Goal: Information Seeking & Learning: Understand process/instructions

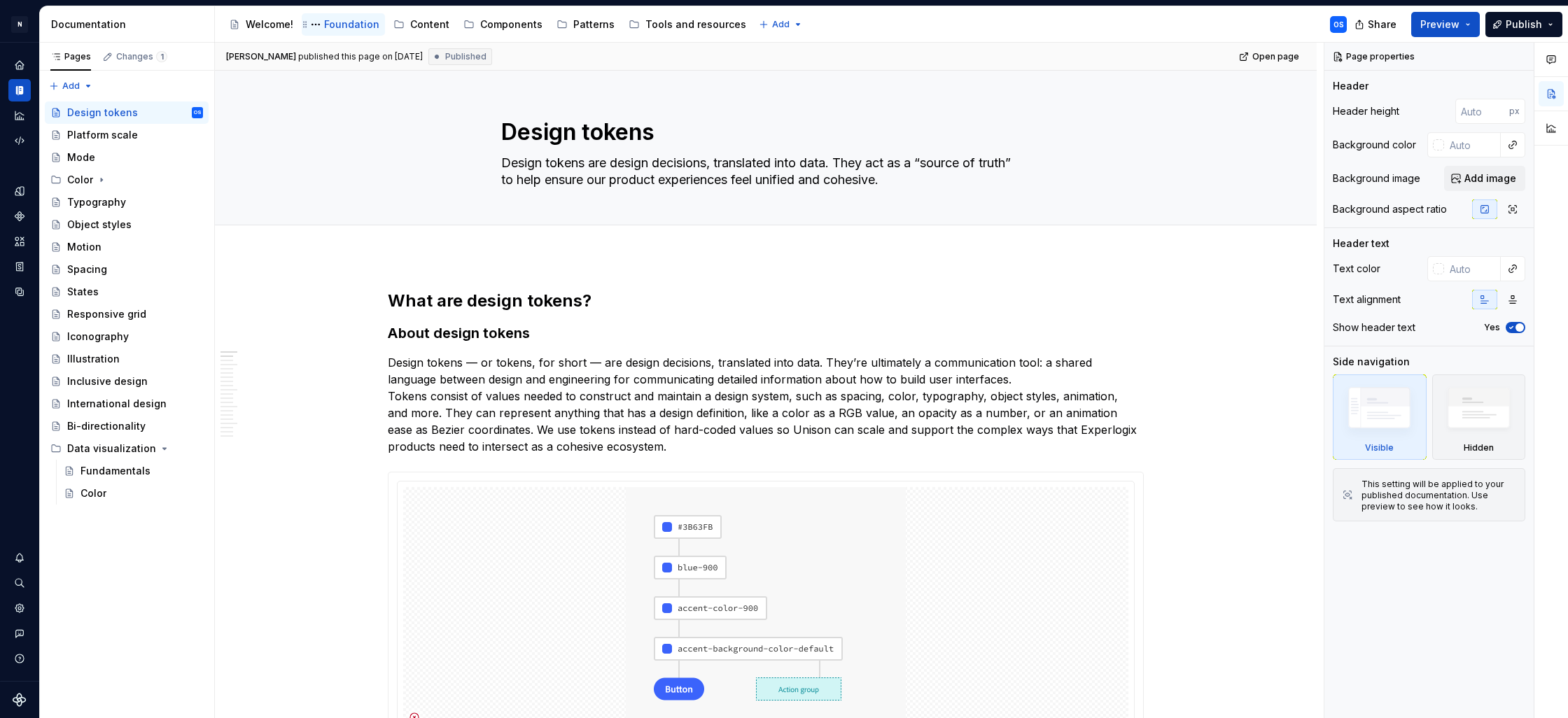
click at [325, 26] on div "Foundation" at bounding box center [352, 24] width 55 height 14
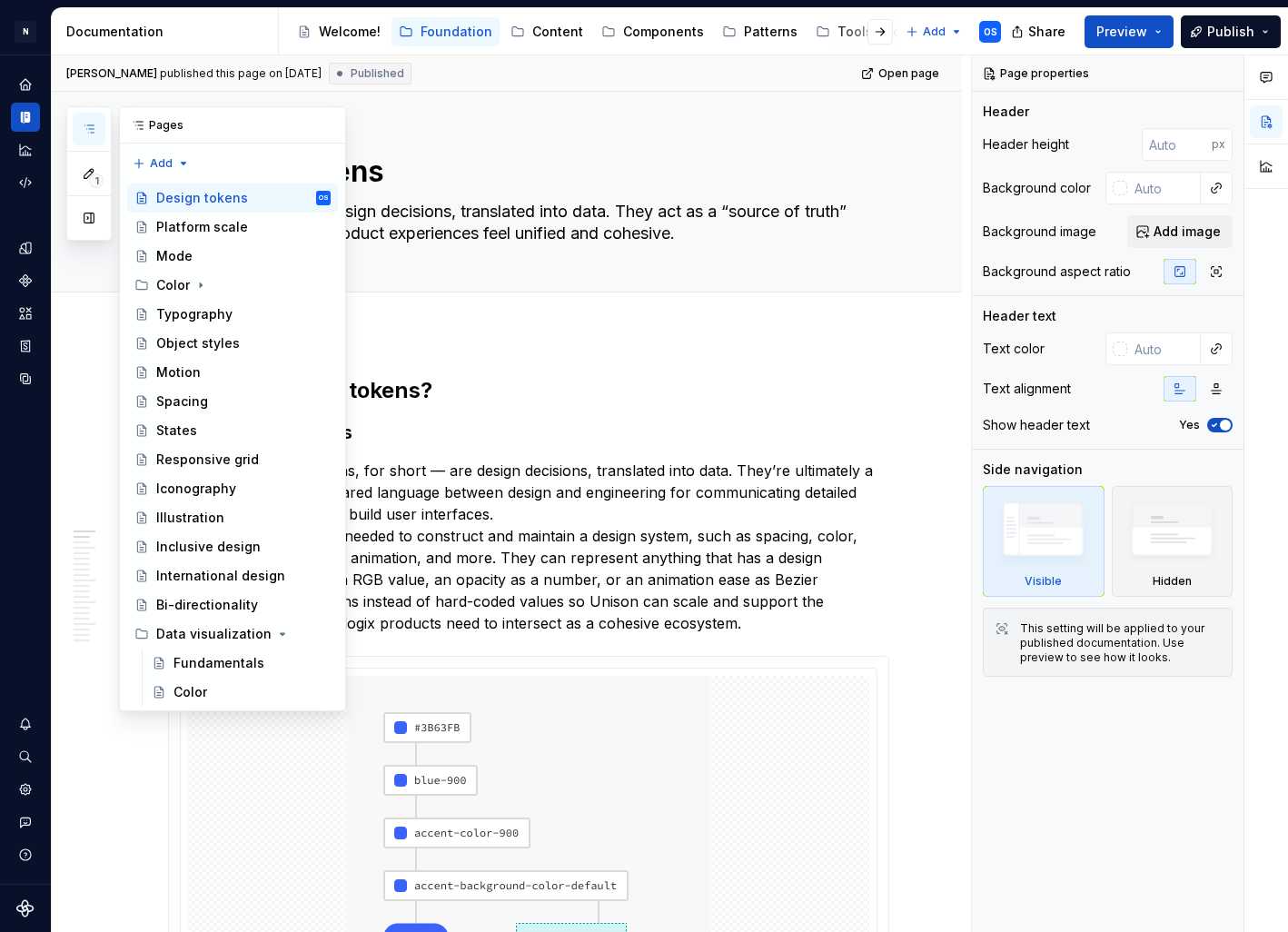
click at [92, 127] on icon "button" at bounding box center [89, 128] width 15 height 15
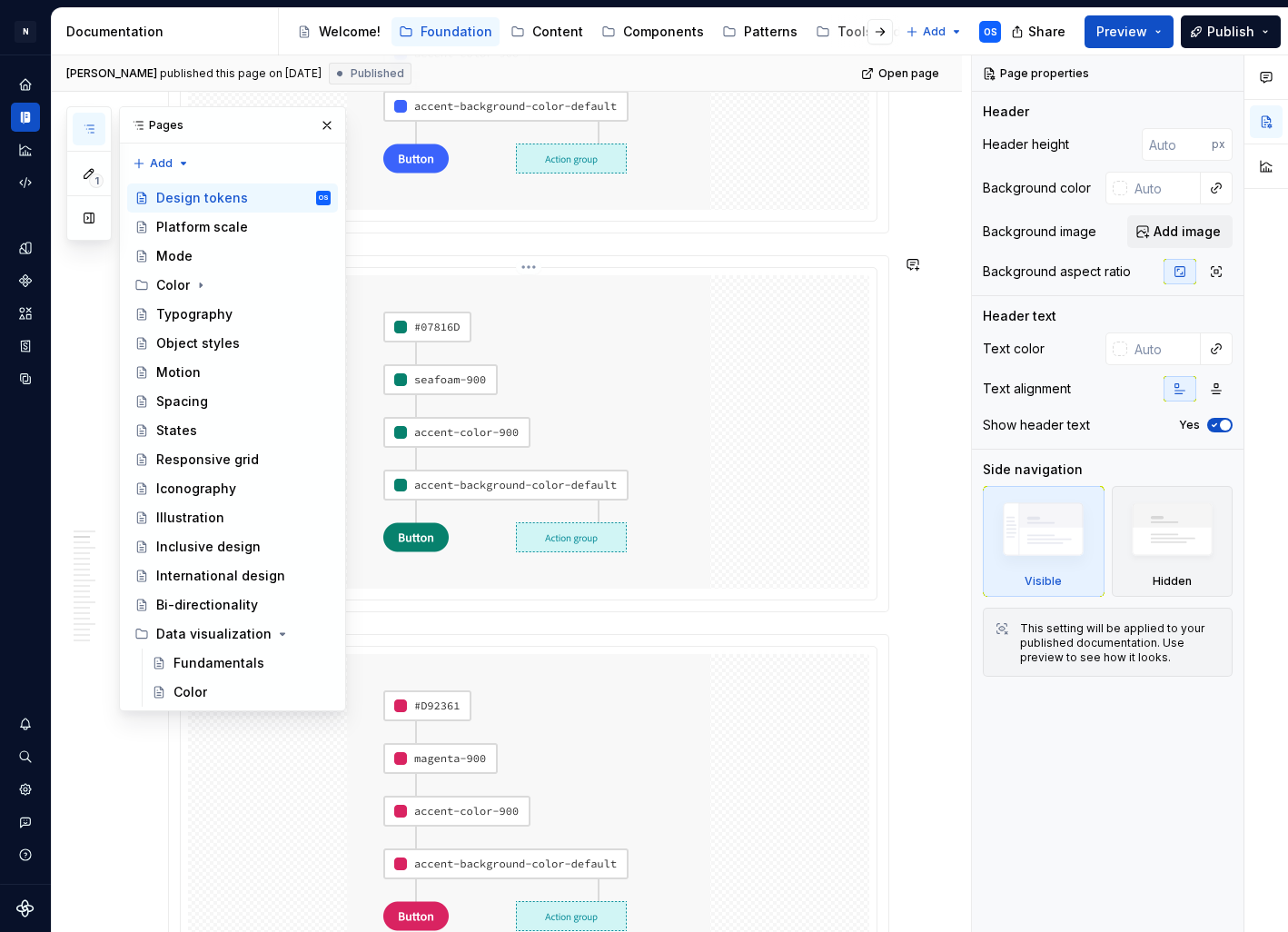
scroll to position [1494, 0]
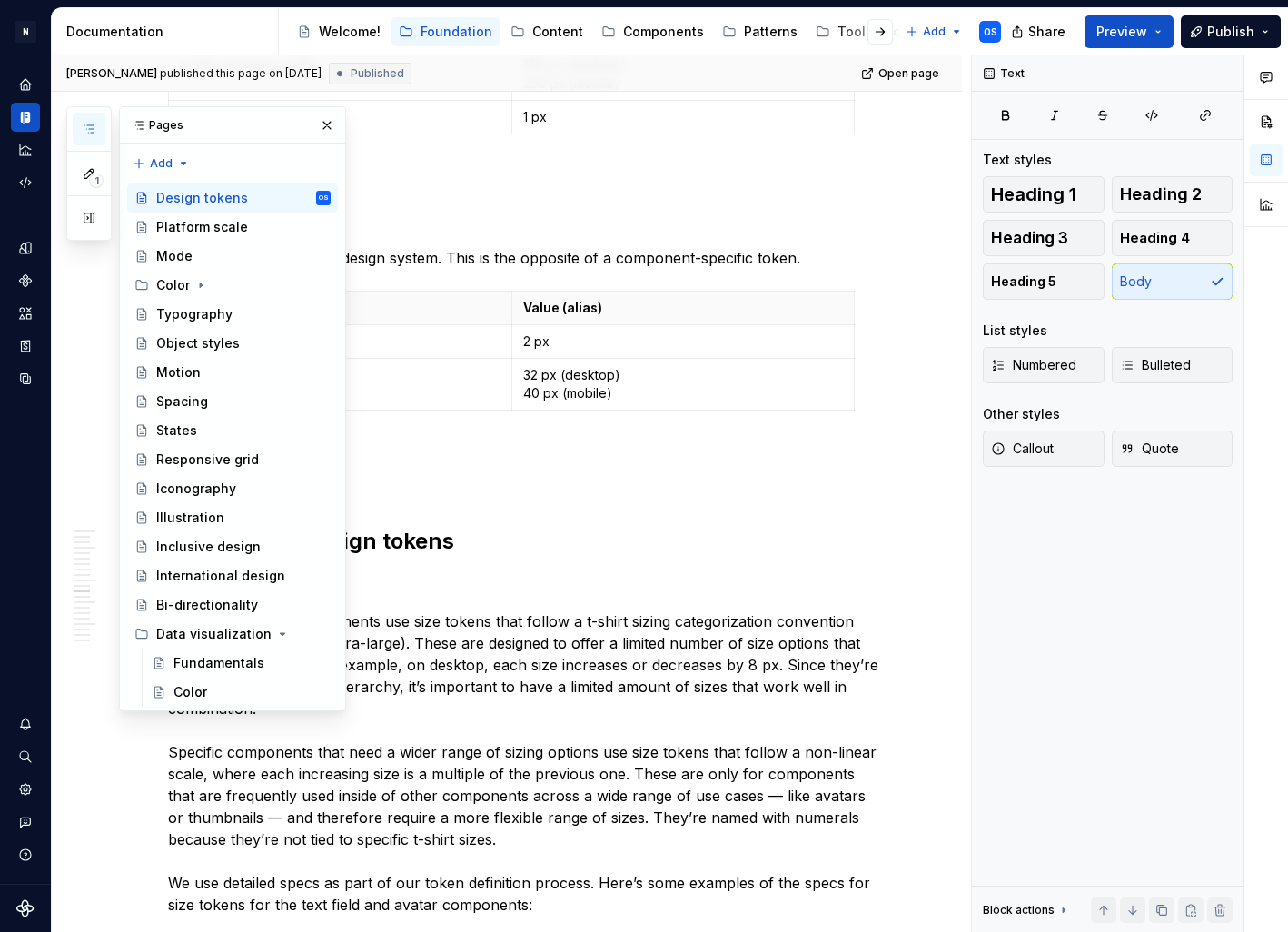
scroll to position [4894, 0]
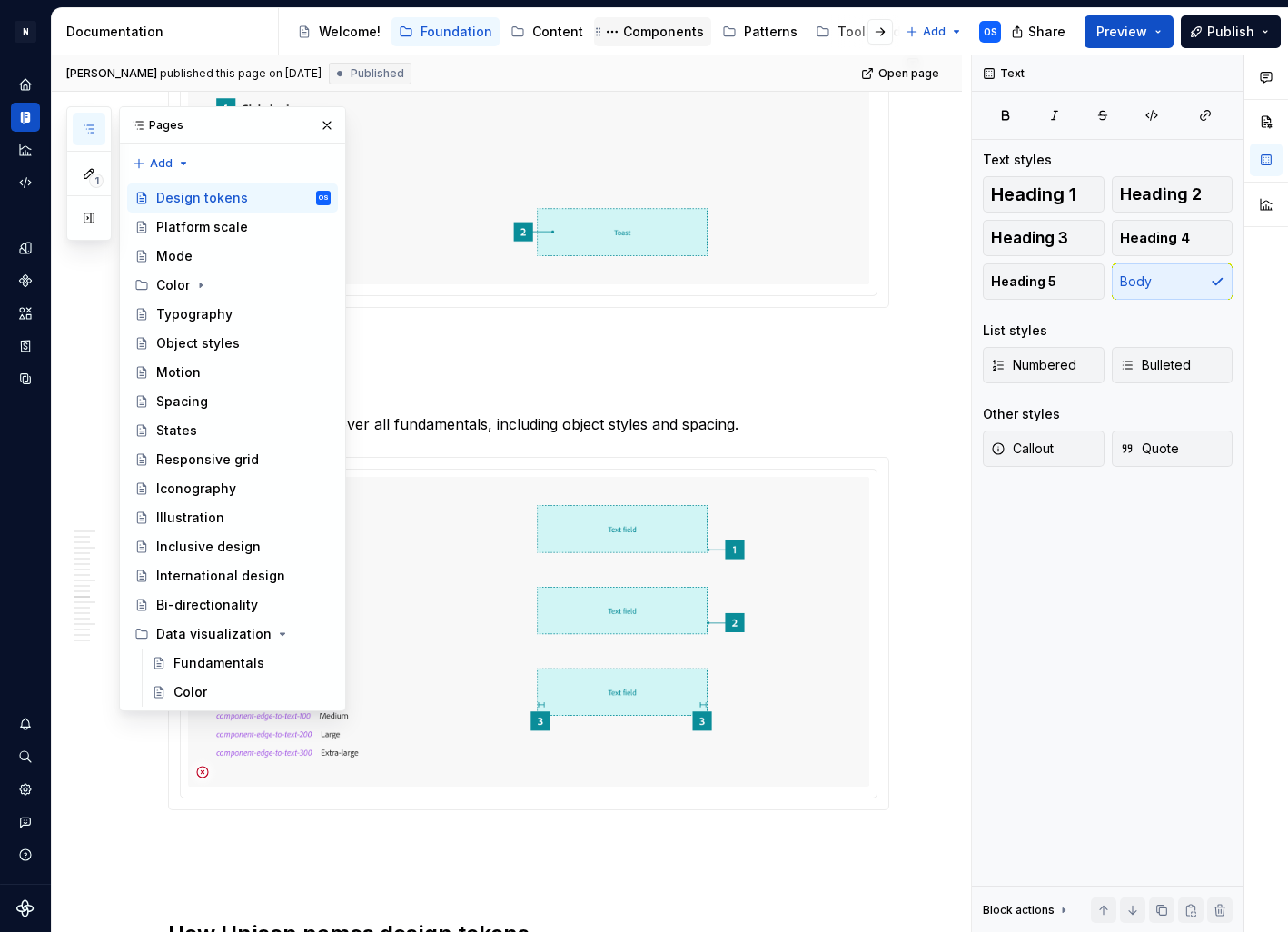
click at [623, 35] on div "Components" at bounding box center [662, 31] width 81 height 18
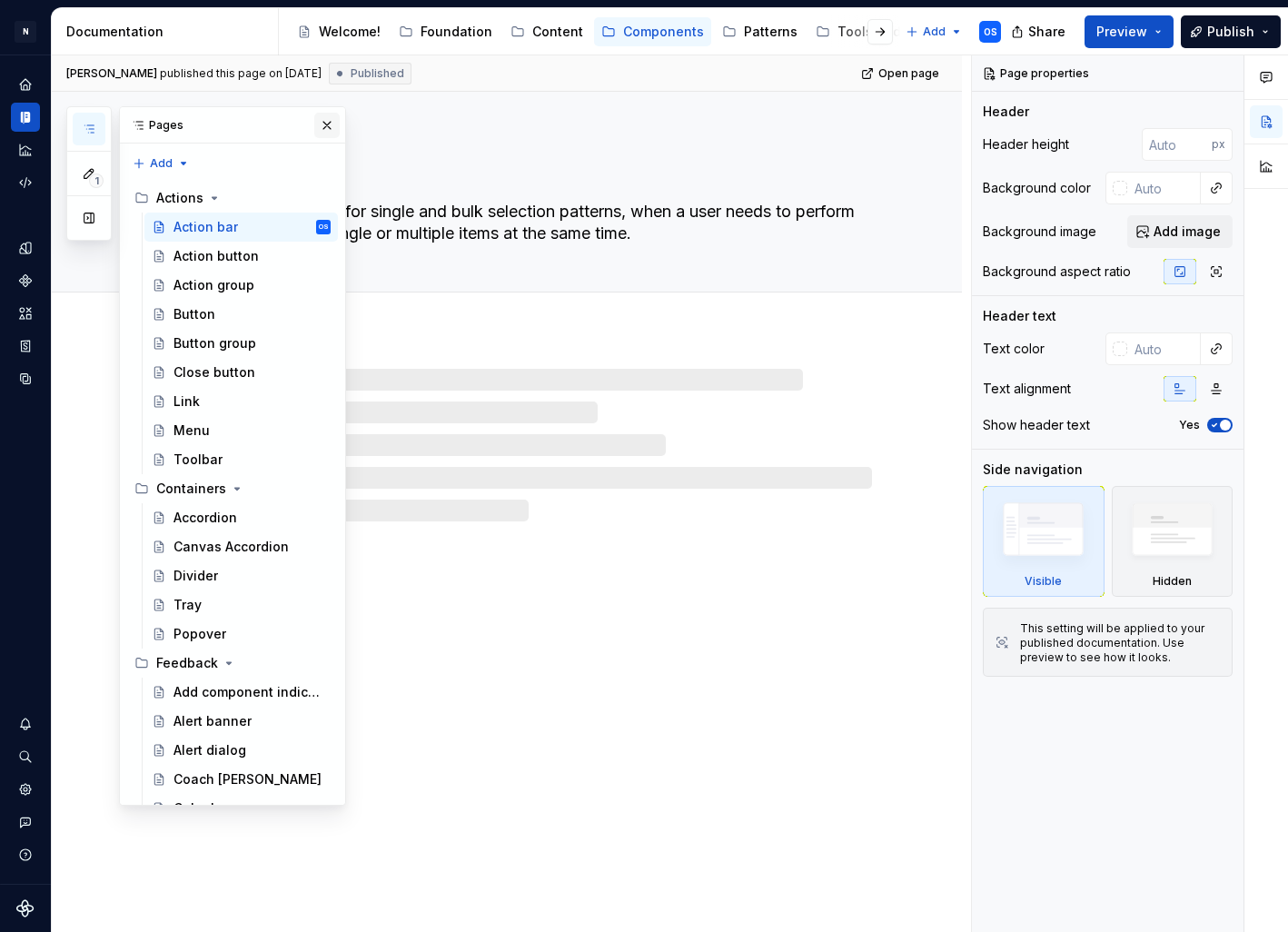
click at [326, 123] on button "button" at bounding box center [327, 125] width 25 height 25
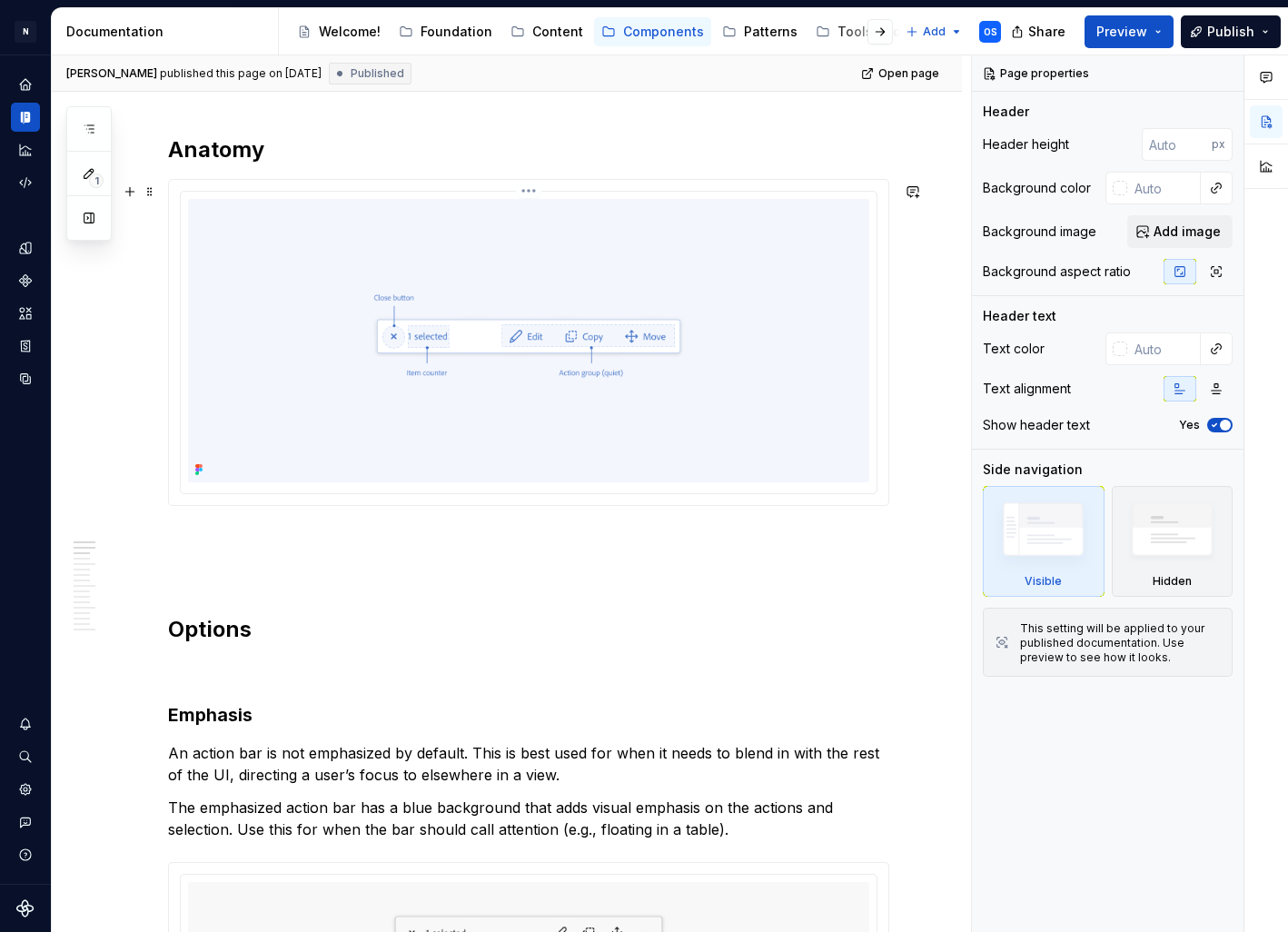
scroll to position [1164, 0]
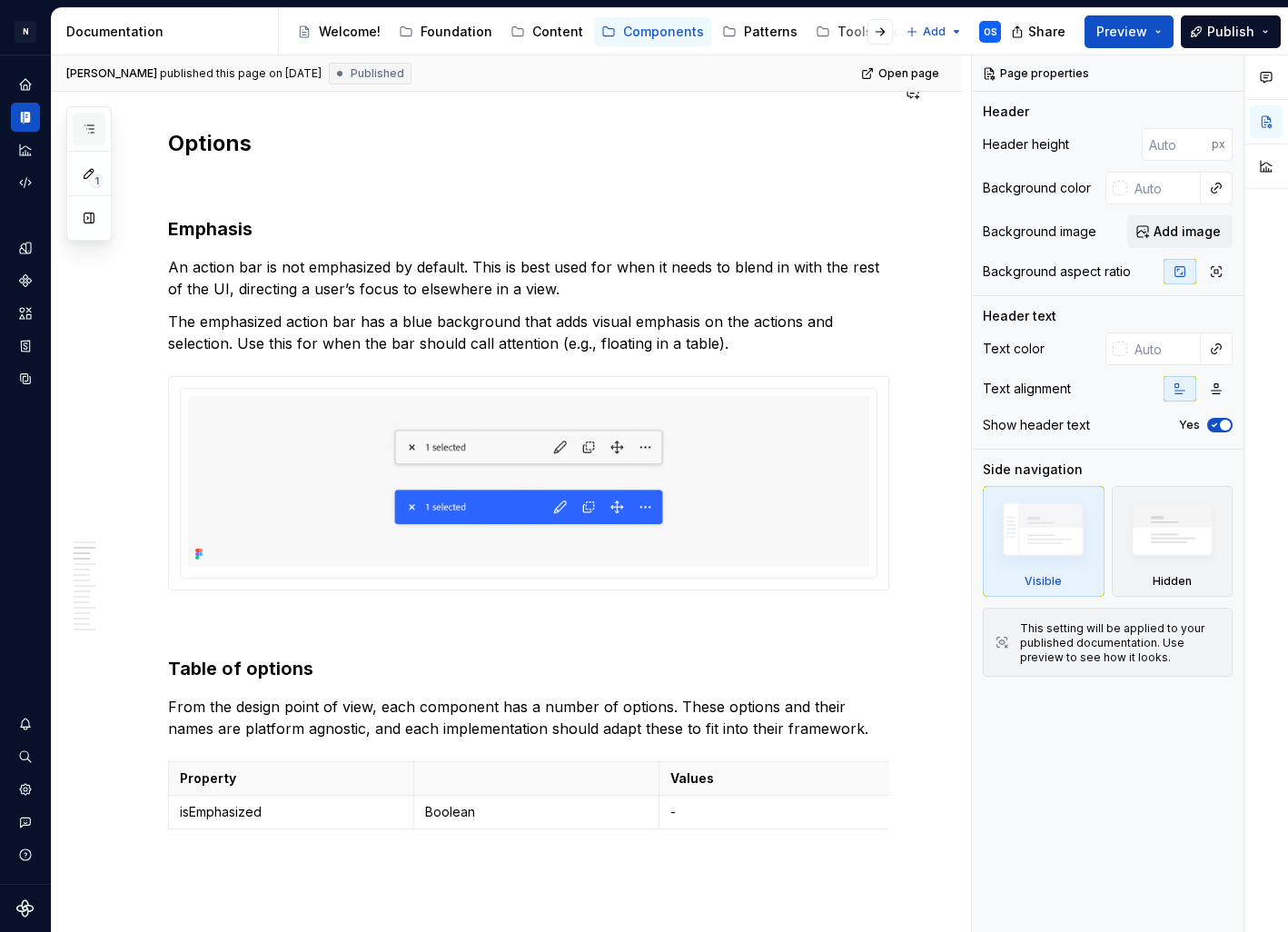
click at [84, 130] on icon "button" at bounding box center [89, 128] width 15 height 15
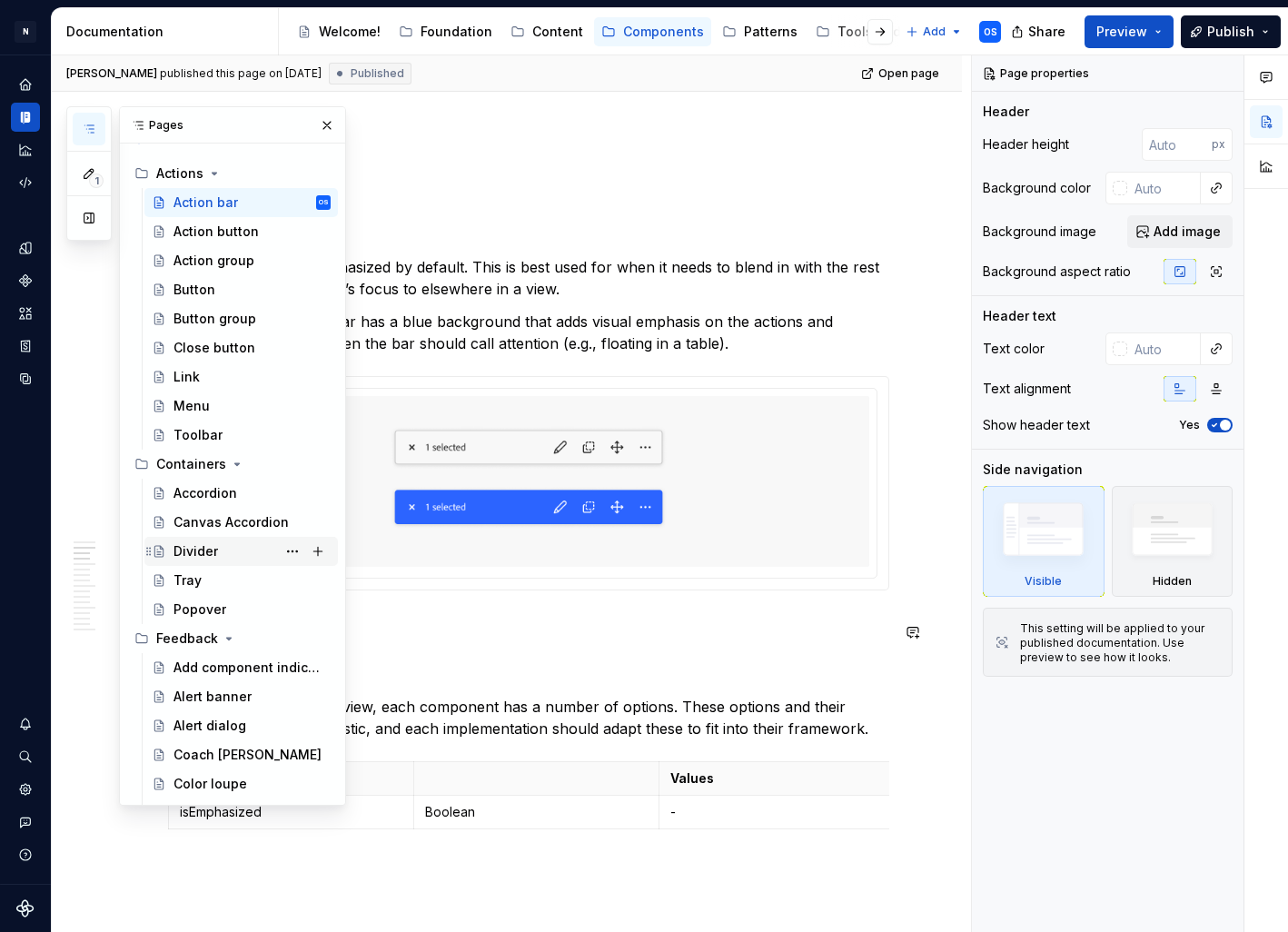
scroll to position [30, 0]
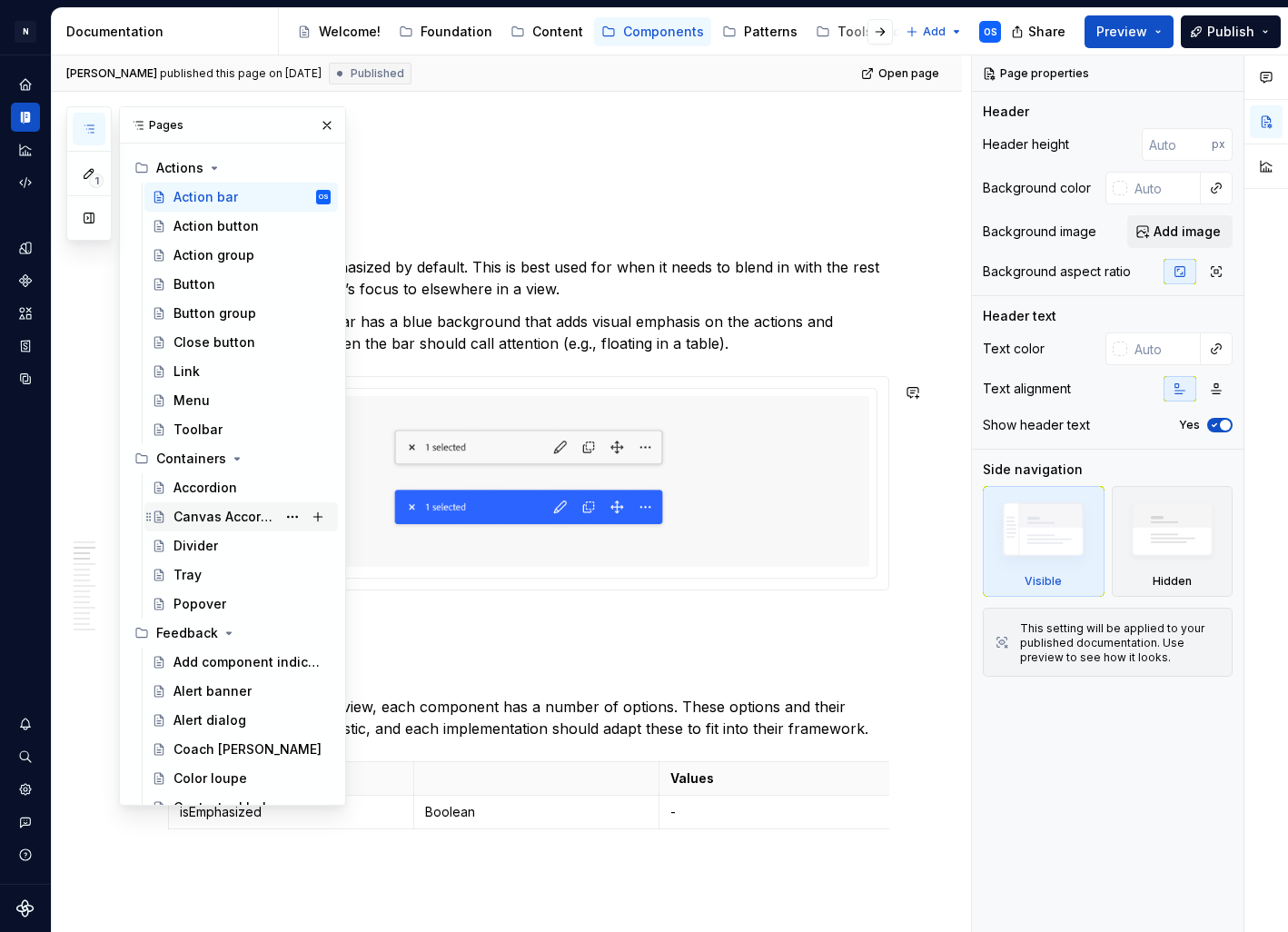
click at [198, 514] on div "Canvas Accordion" at bounding box center [224, 517] width 102 height 18
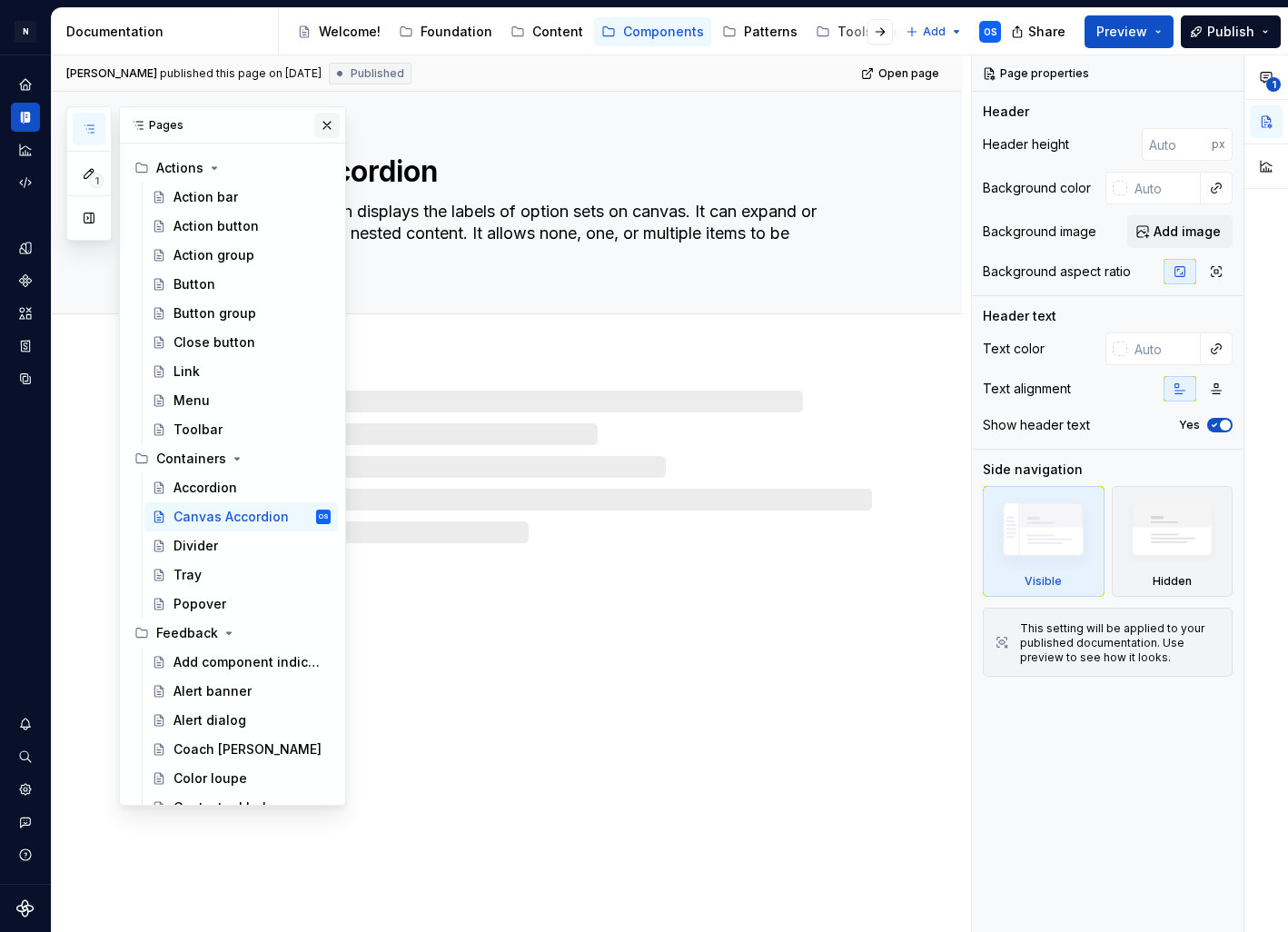
click at [334, 124] on button "button" at bounding box center [327, 125] width 25 height 25
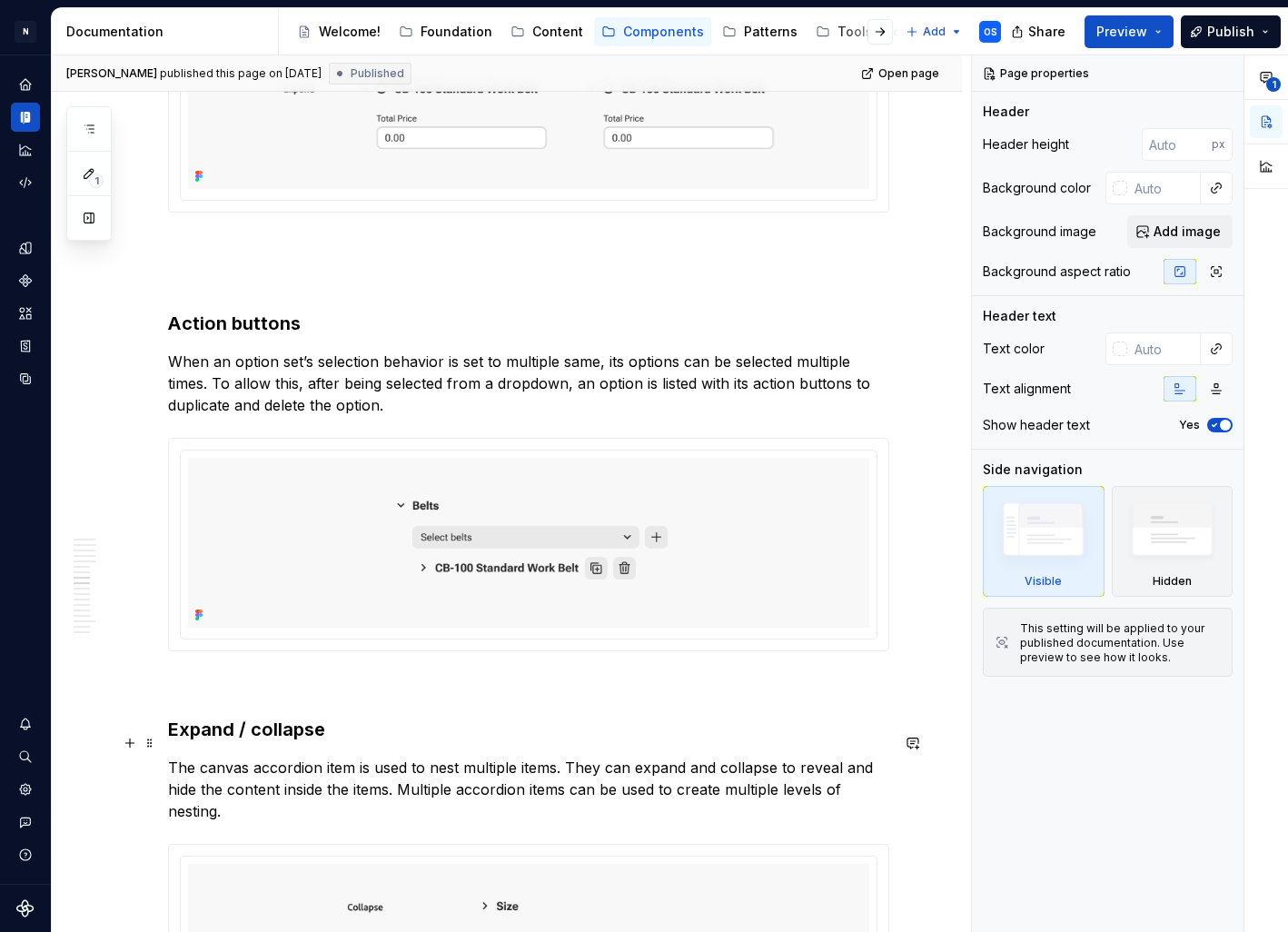
scroll to position [4199, 0]
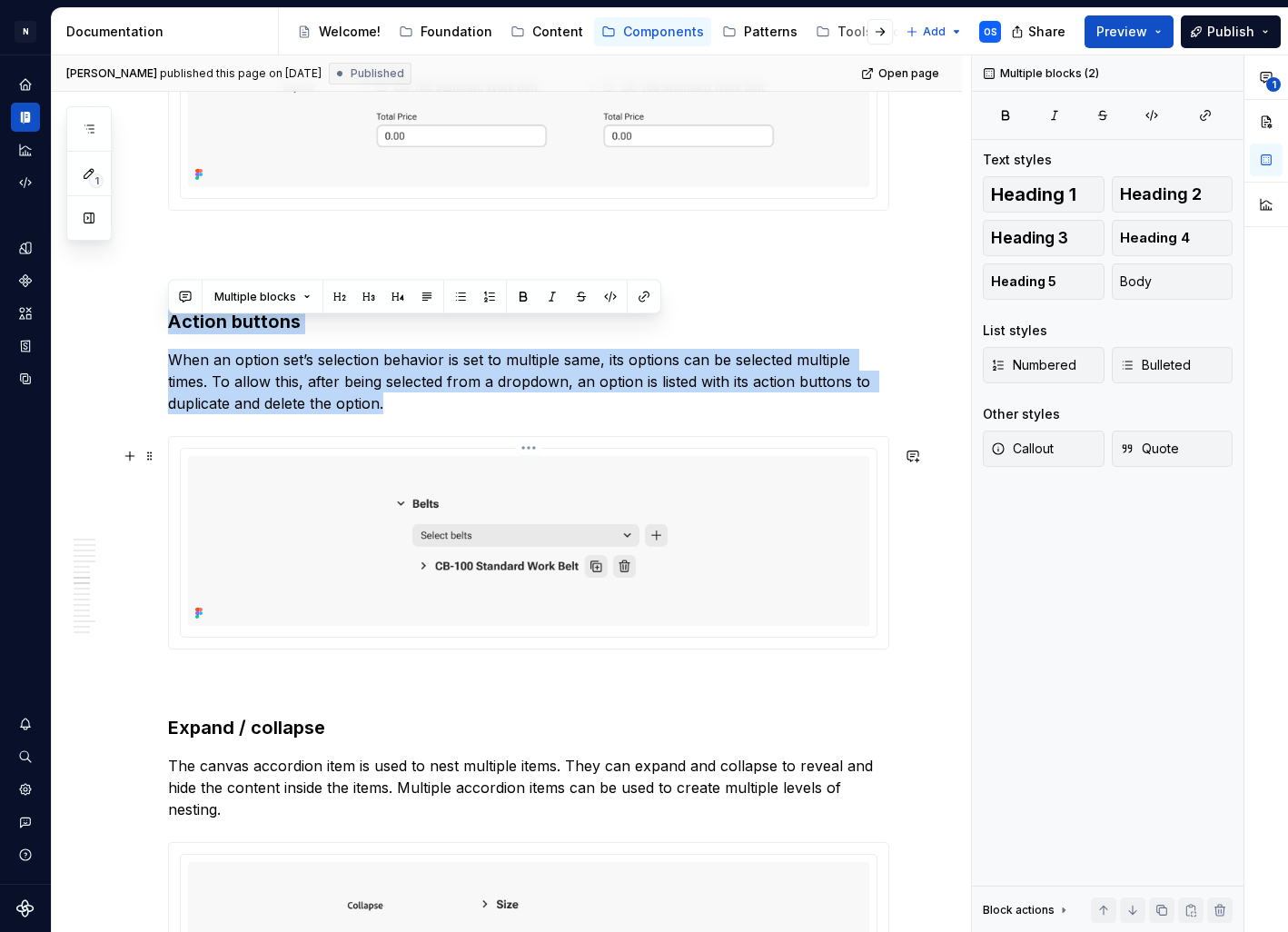
drag, startPoint x: 173, startPoint y: 307, endPoint x: 568, endPoint y: 621, distance: 504.6
click at [568, 621] on div "Anatomy Anatomy - Top level accordions Anatomy - Content Anatomy - Nested accor…" at bounding box center [528, 471] width 721 height 8545
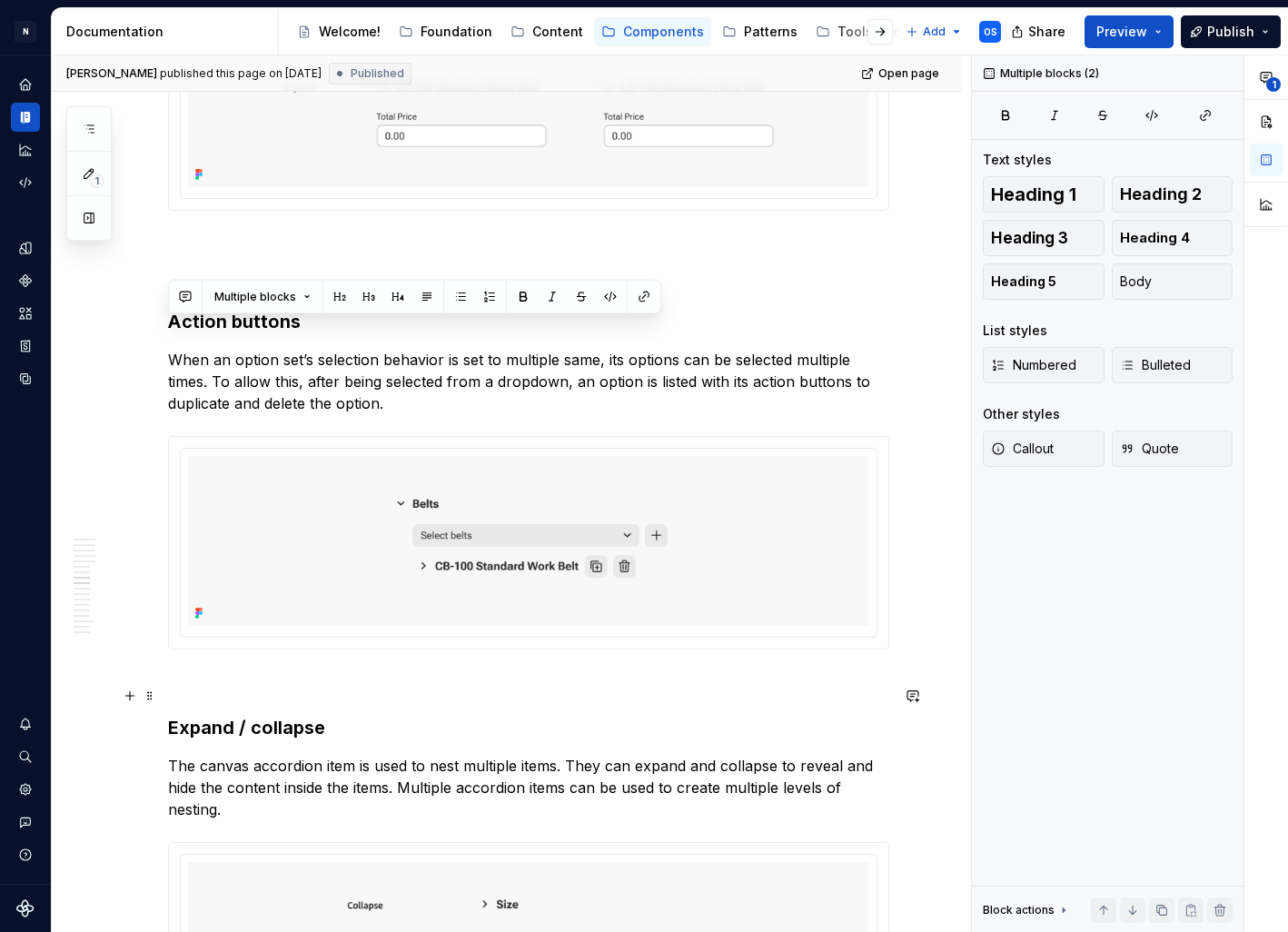
click at [447, 691] on p at bounding box center [528, 682] width 721 height 21
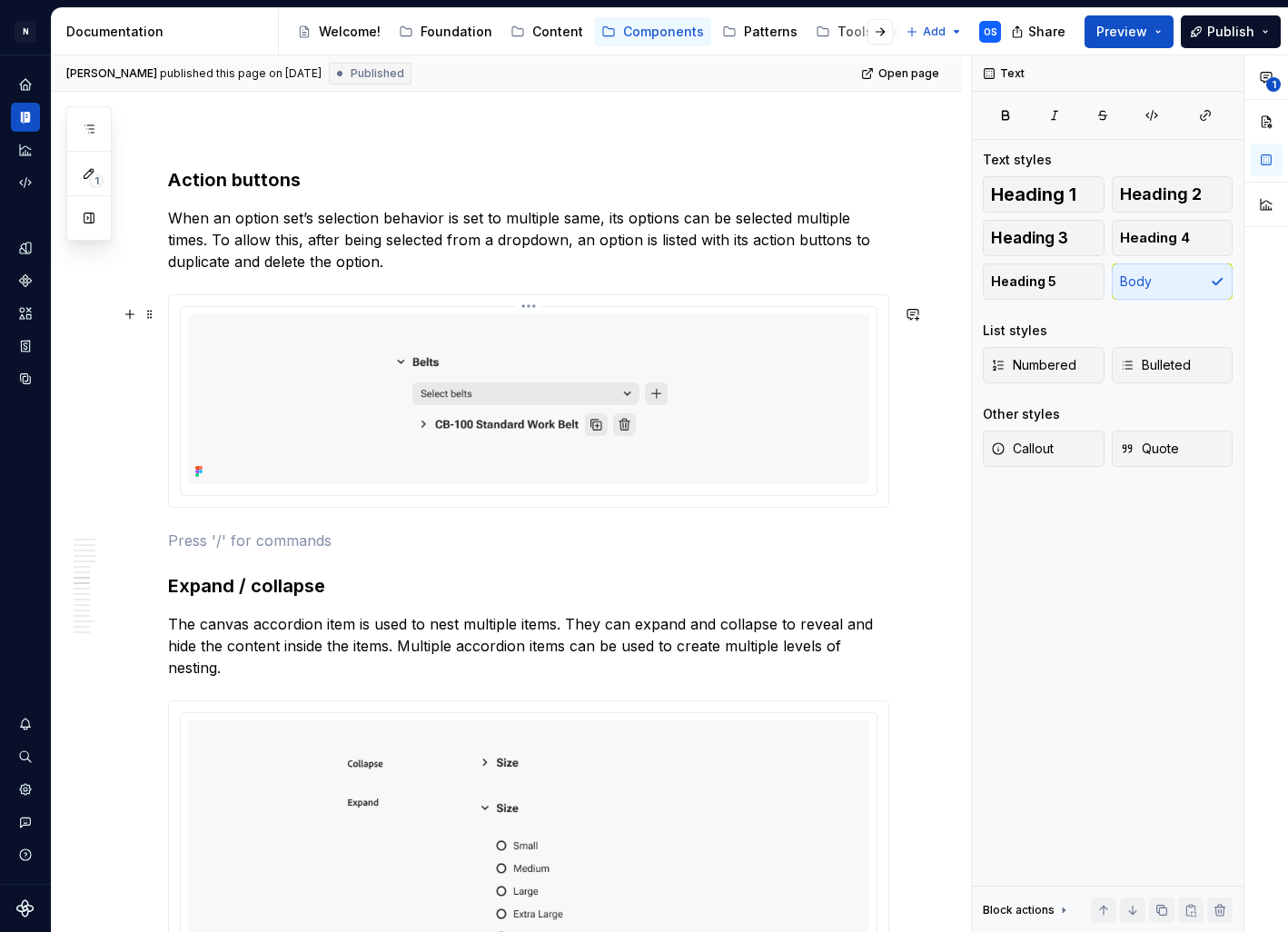
scroll to position [4282, 0]
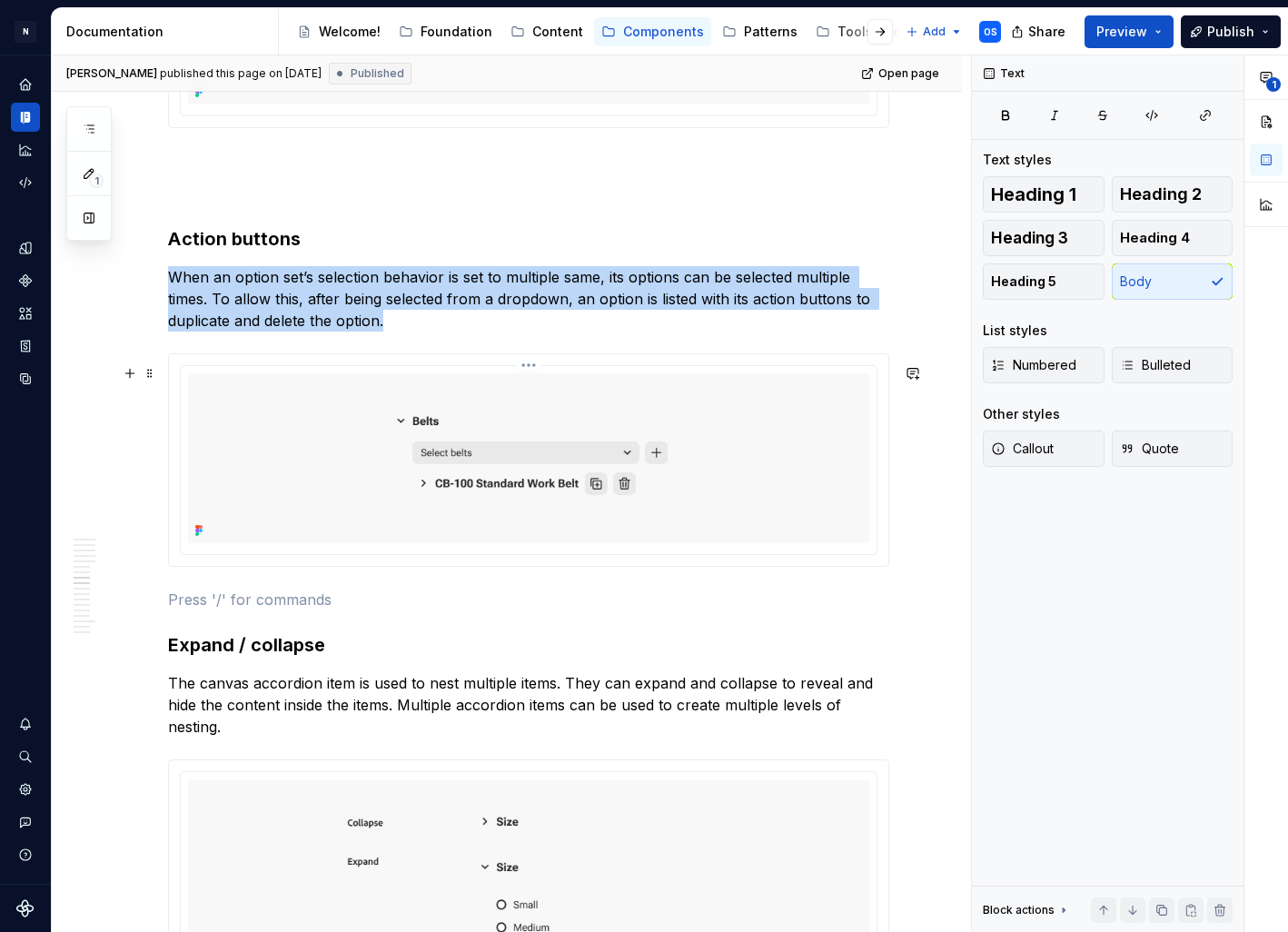
click at [276, 449] on img at bounding box center [528, 458] width 681 height 170
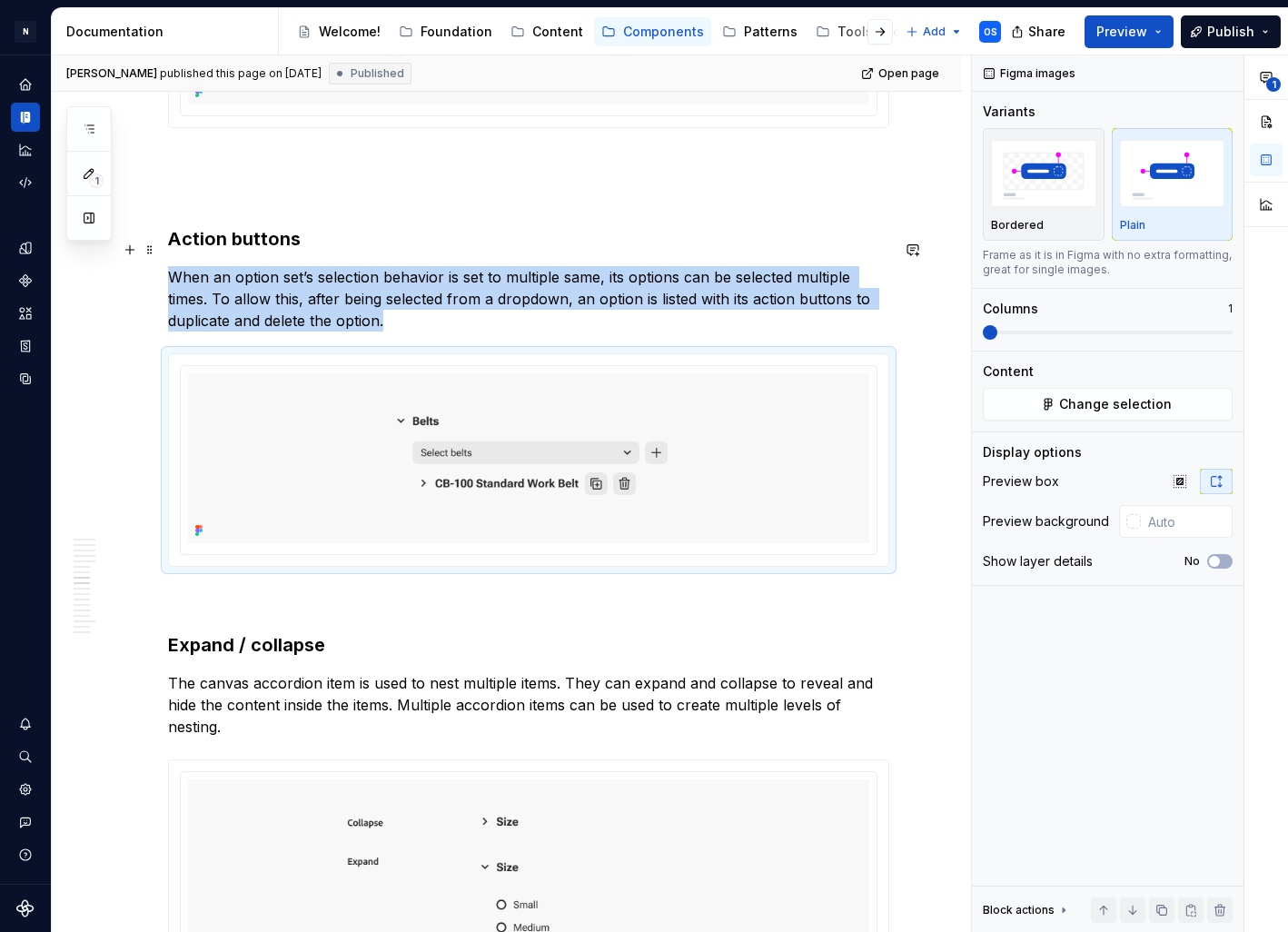
click at [474, 252] on h3 "Action buttons" at bounding box center [528, 238] width 721 height 25
click at [247, 233] on div "Anatomy Anatomy - Top level accordions Anatomy - Content Anatomy - Nested accor…" at bounding box center [528, 388] width 721 height 8545
click at [240, 737] on p "The canvas accordion item is used to nest multiple items. They can expand and c…" at bounding box center [528, 704] width 721 height 65
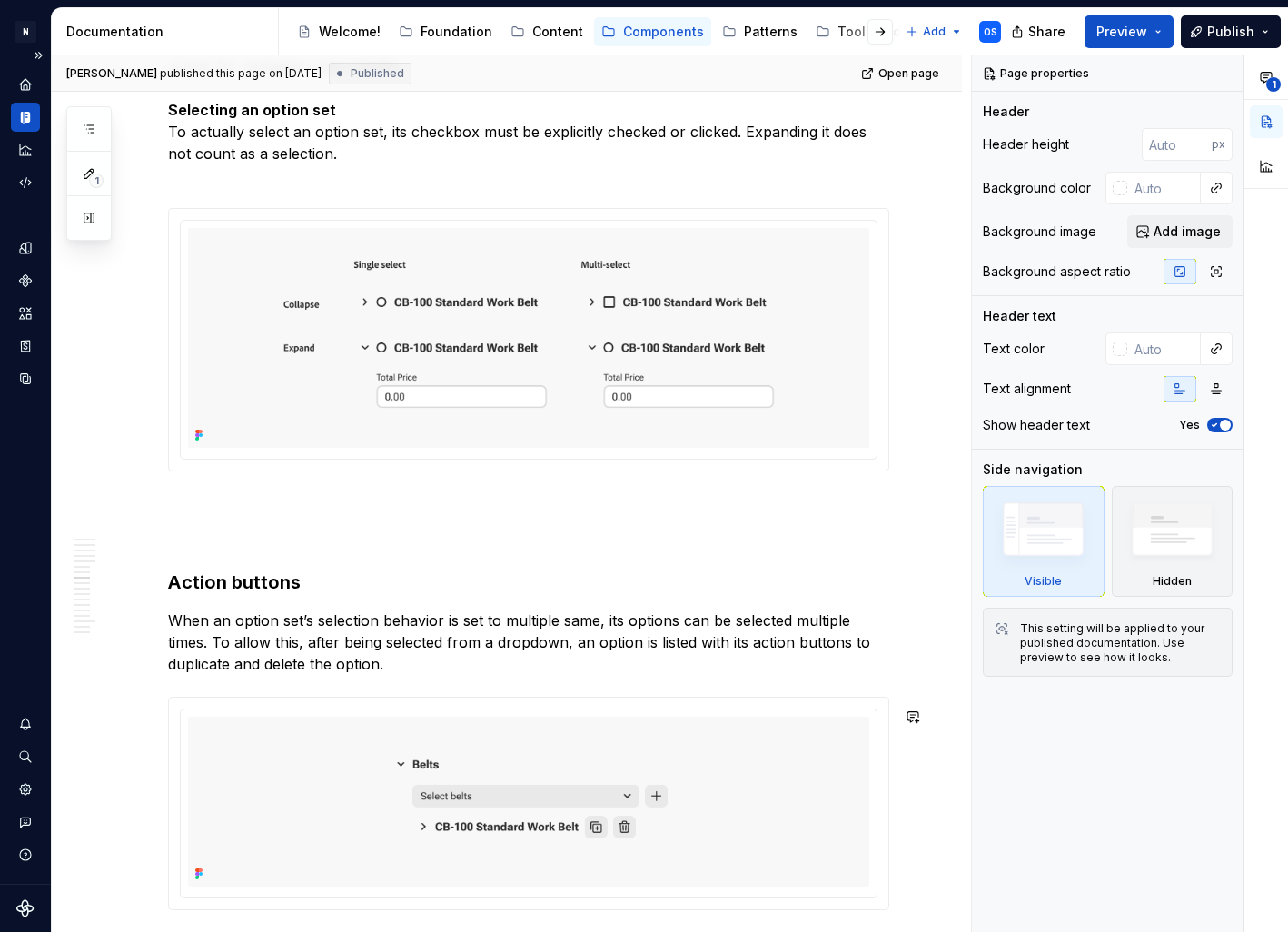
scroll to position [3887, 0]
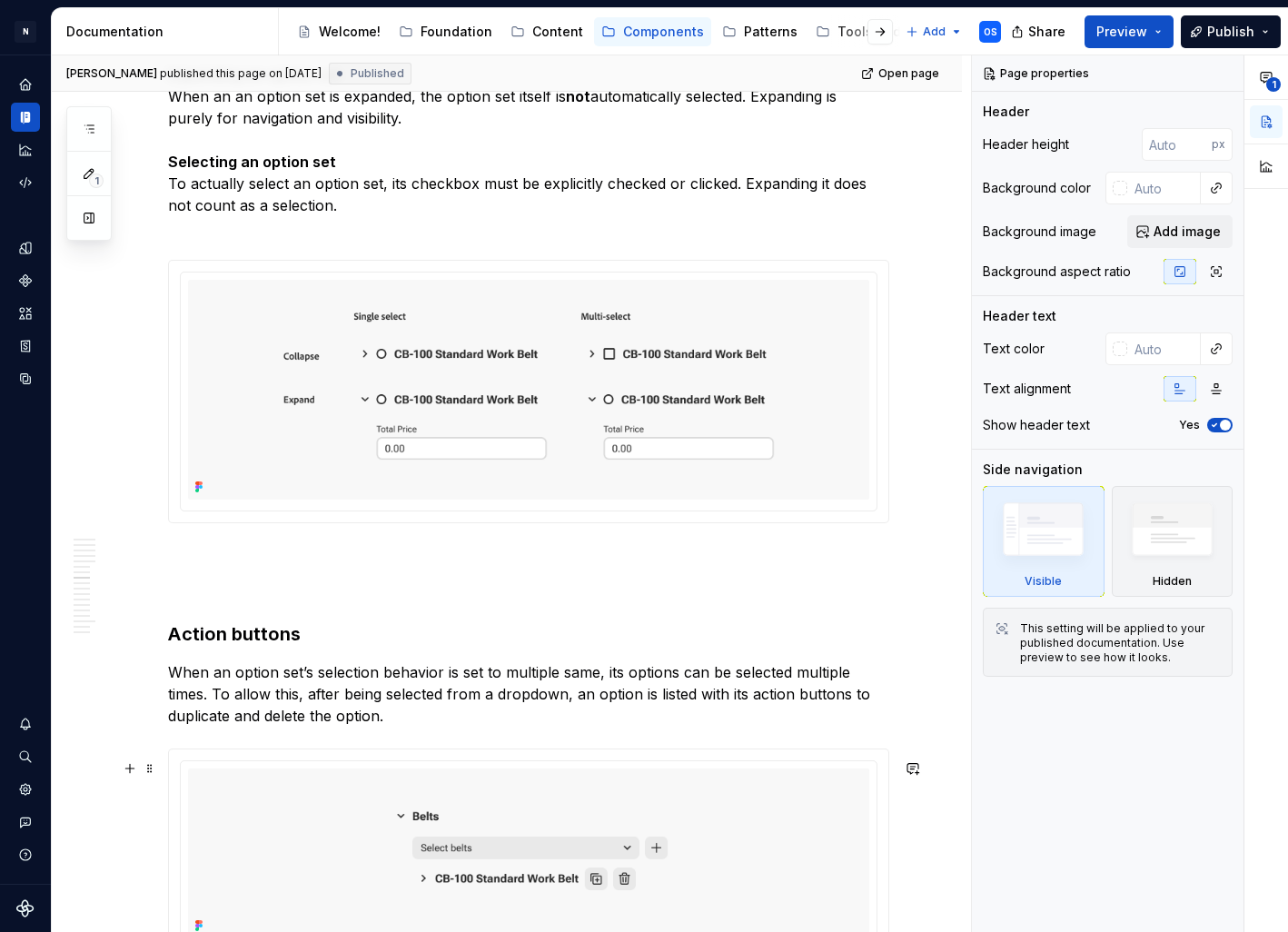
type textarea "*"
